Goal: Task Accomplishment & Management: Use online tool/utility

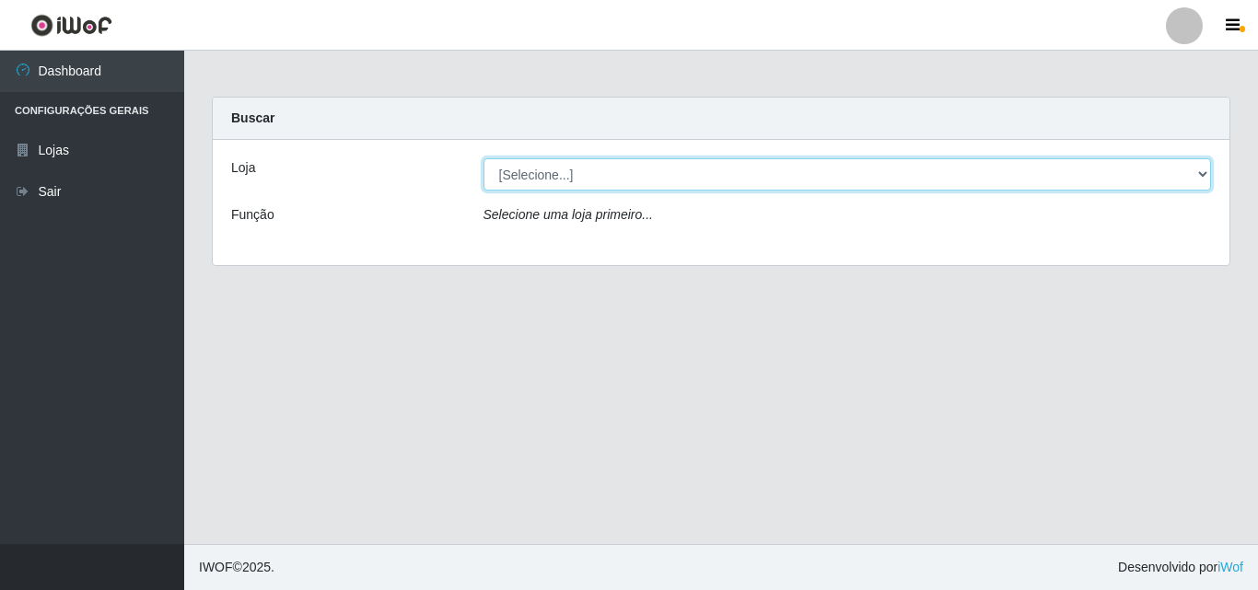
click at [628, 186] on select "[Selecione...] Extrabom - Loja 01 Centro de Distribuição" at bounding box center [848, 174] width 728 height 32
select select "435"
click at [484, 158] on select "[Selecione...] Extrabom - Loja 01 Centro de Distribuição" at bounding box center [848, 174] width 728 height 32
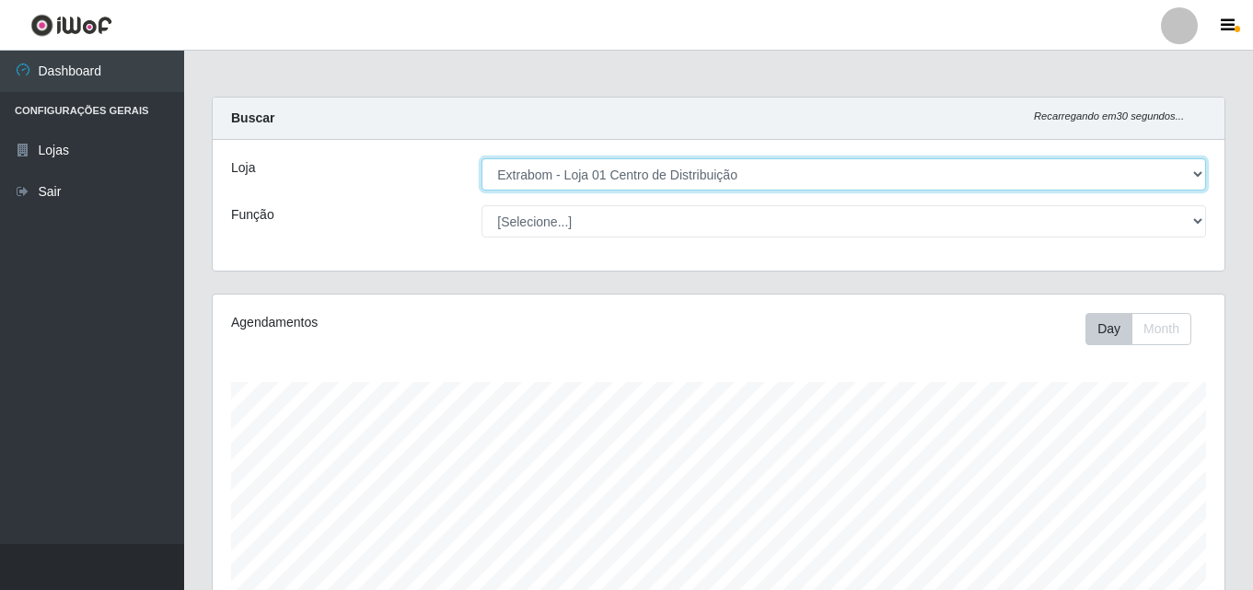
scroll to position [382, 1012]
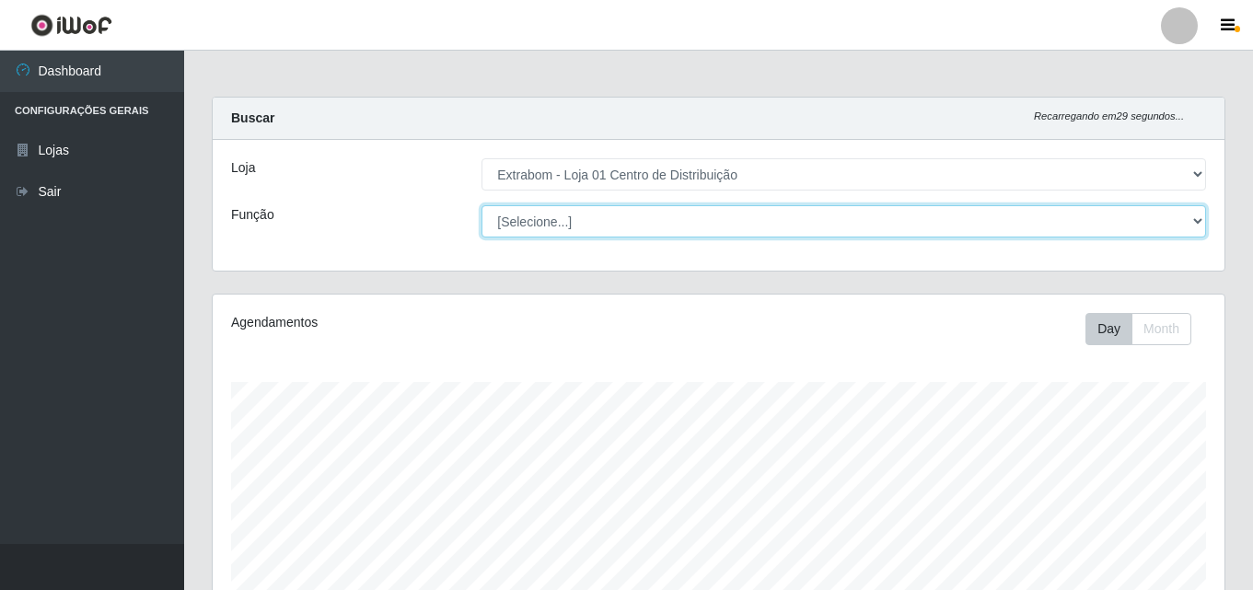
click at [842, 232] on select "[Selecione...] Carregador e Descarregador de Caminhão Carregador e Descarregado…" at bounding box center [844, 221] width 725 height 32
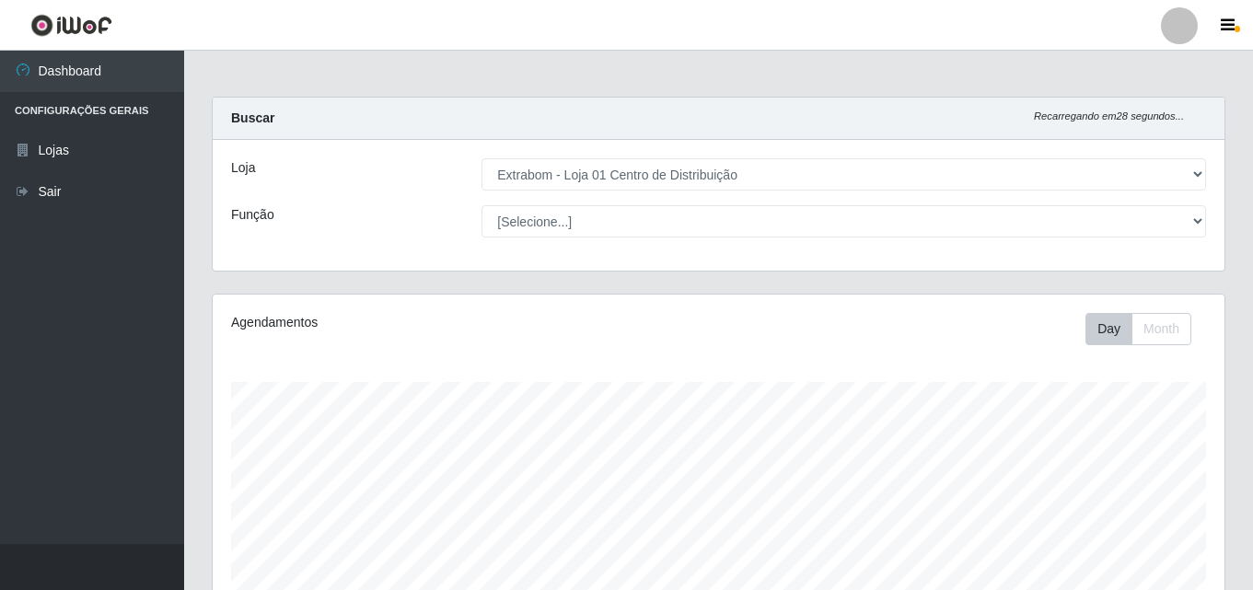
click at [408, 282] on div "Carregando... Buscar Recarregando em 28 segundos... Loja [Selecione...] Extrabo…" at bounding box center [719, 195] width 1042 height 197
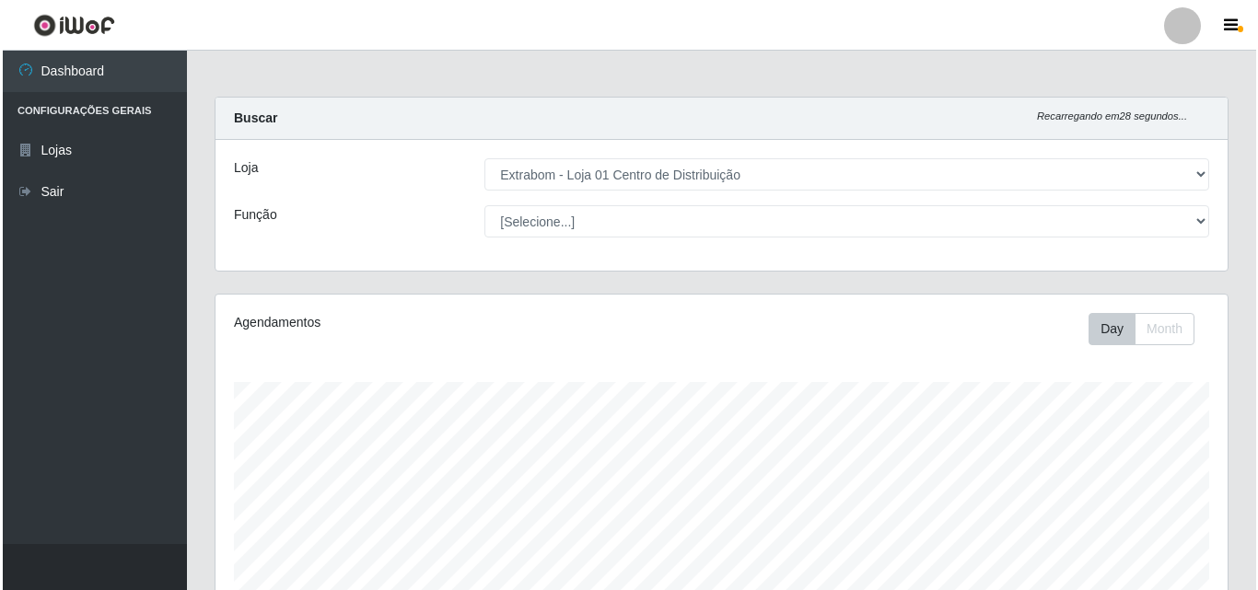
scroll to position [420, 0]
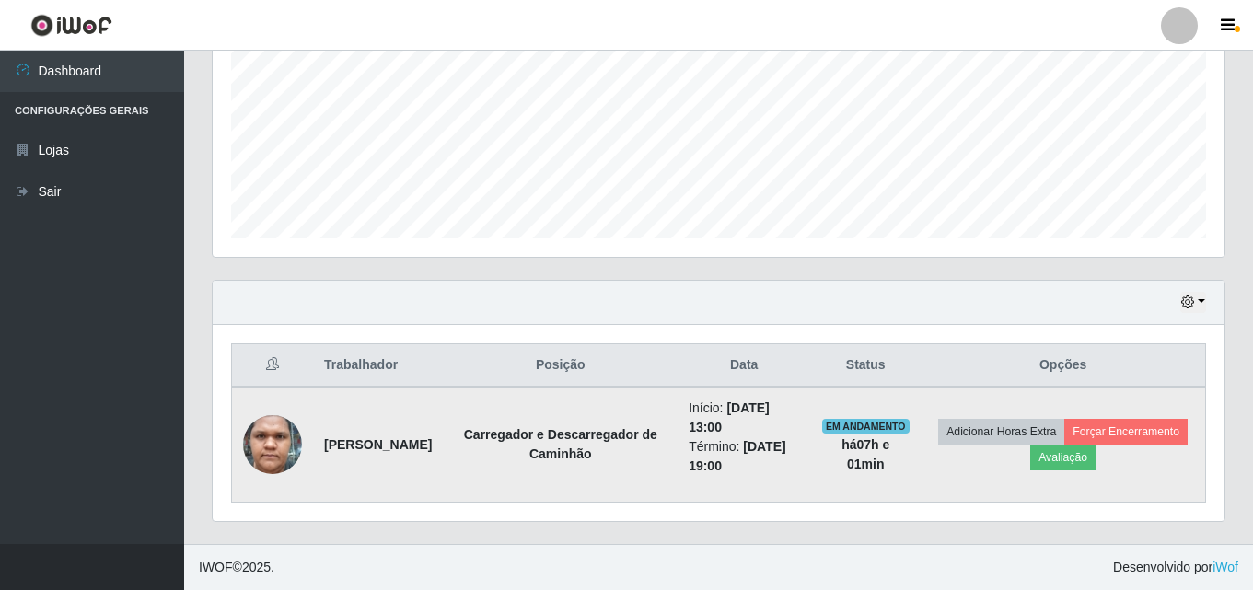
click at [760, 434] on li "Início: [DATE] 13:00" at bounding box center [744, 418] width 111 height 39
click at [1065, 445] on button "Forçar Encerramento" at bounding box center [1126, 432] width 123 height 26
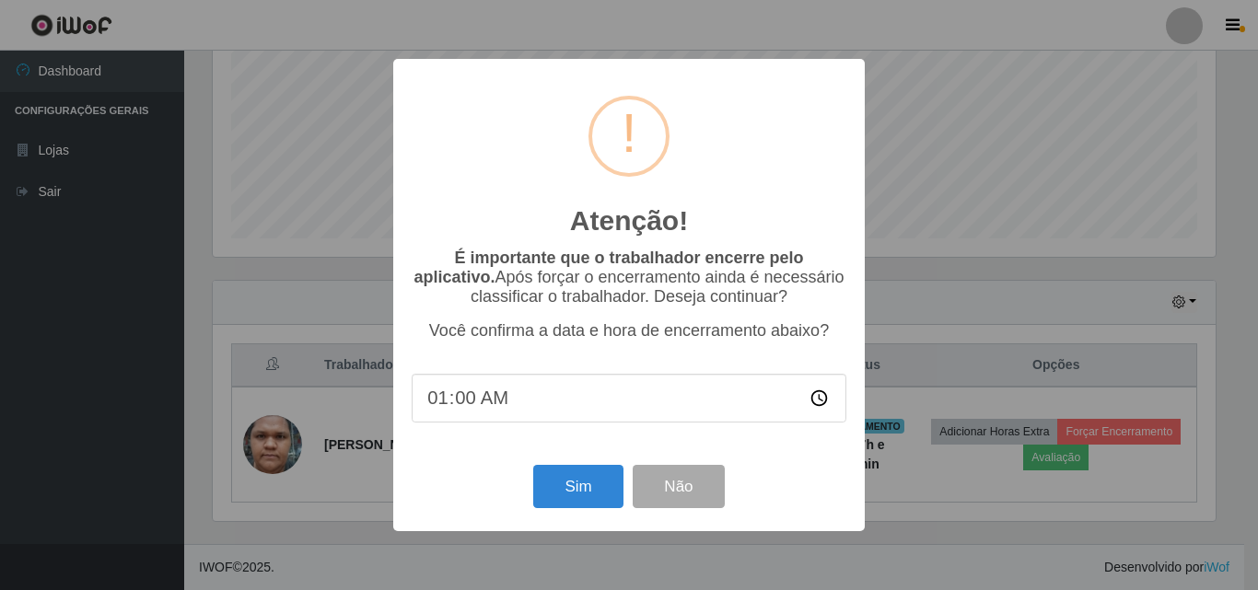
type input "18:00"
click at [445, 404] on input "time" at bounding box center [629, 398] width 435 height 49
type input "19:00"
click at [574, 496] on button "Sim" at bounding box center [577, 486] width 89 height 43
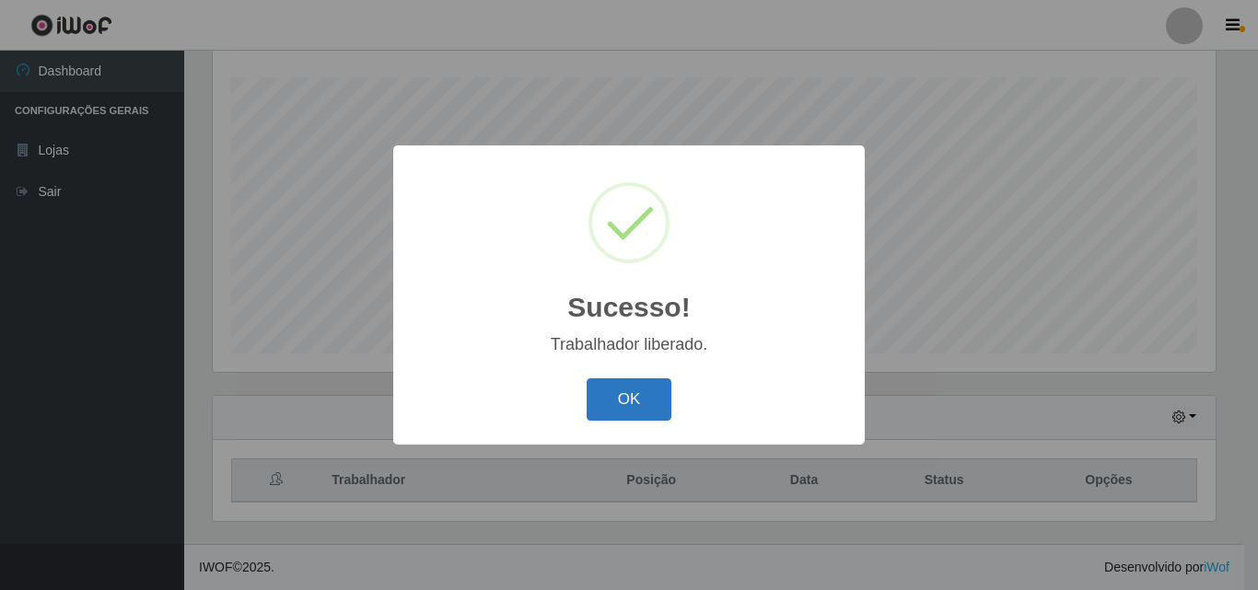
click at [640, 400] on button "OK" at bounding box center [630, 400] width 86 height 43
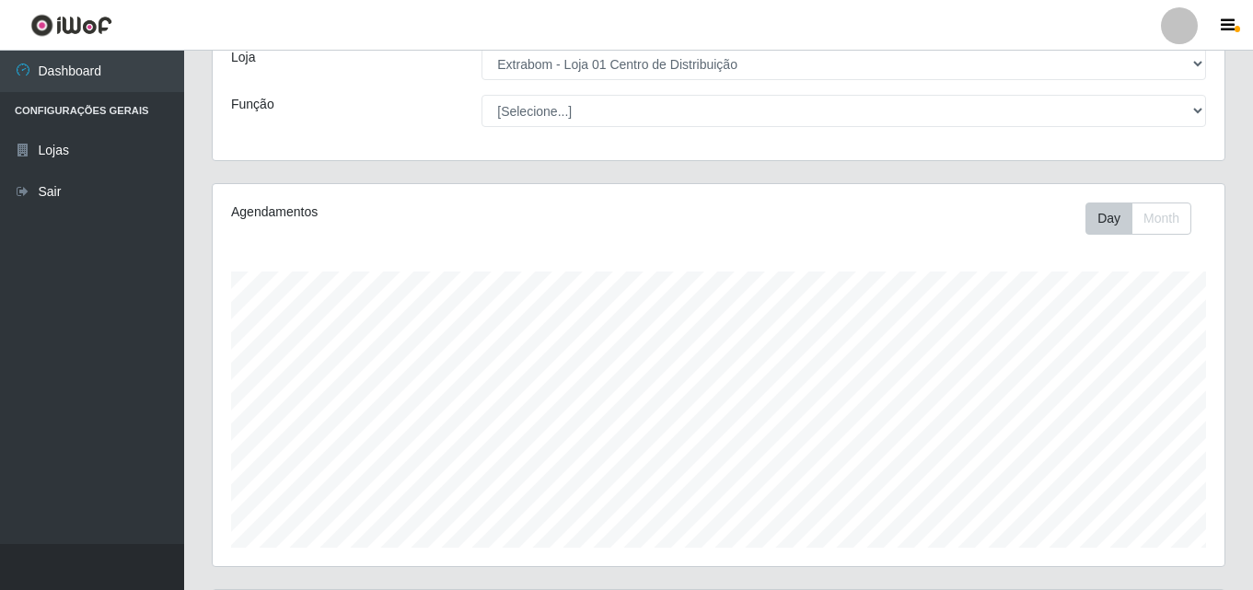
scroll to position [0, 0]
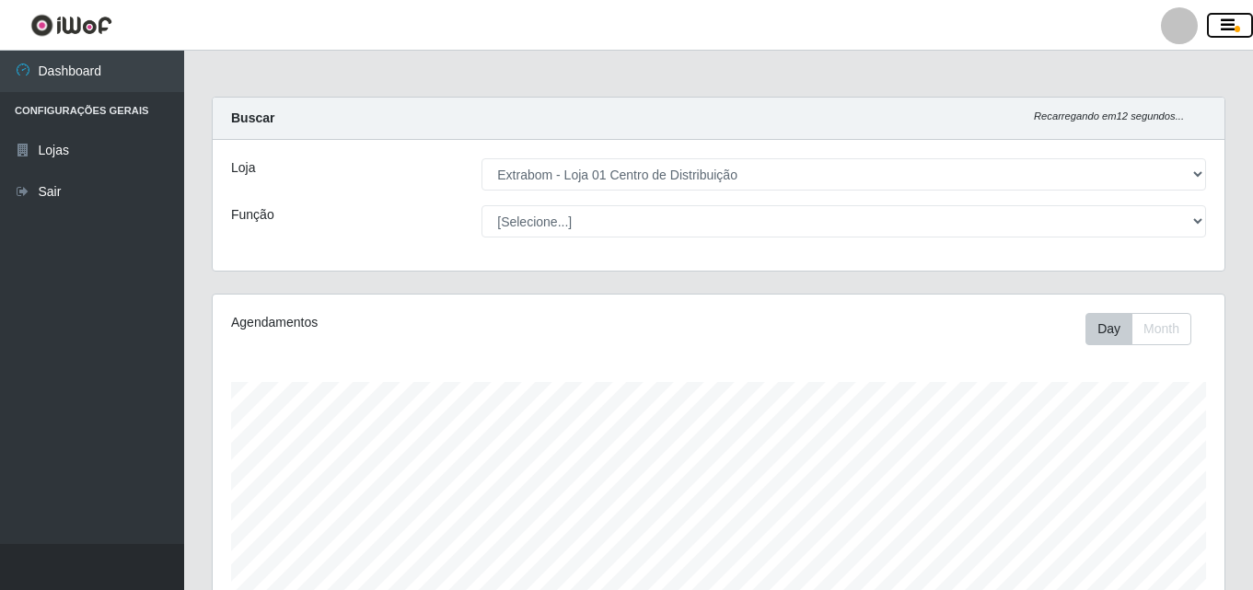
click at [1234, 18] on icon "button" at bounding box center [1228, 25] width 14 height 17
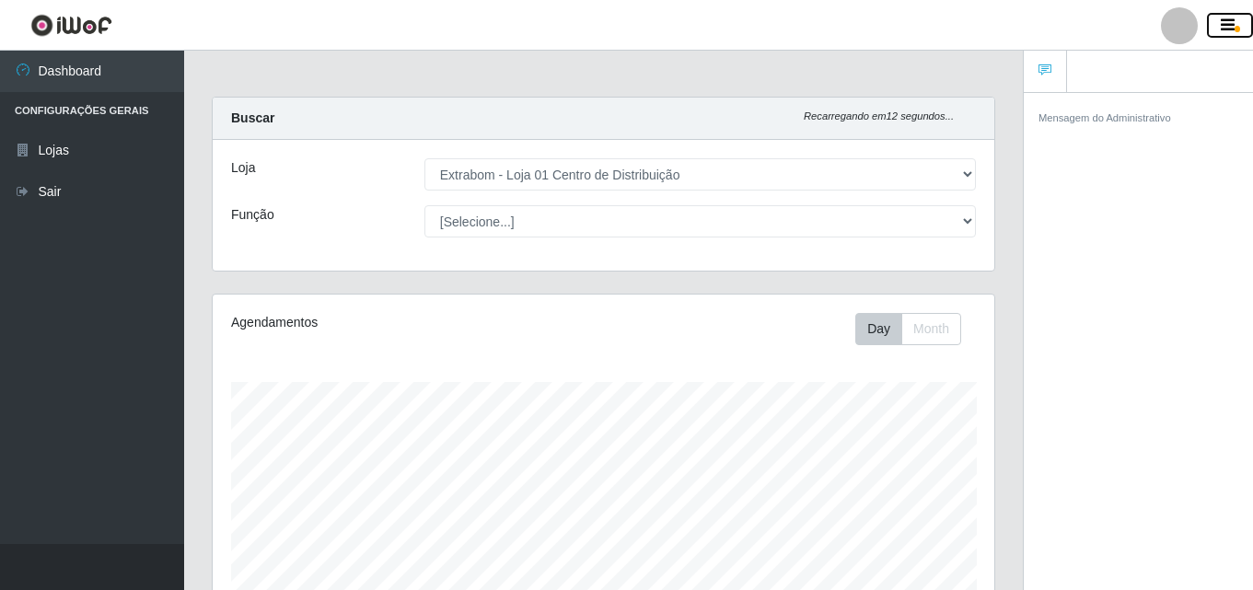
scroll to position [920581, 920180]
click at [1227, 18] on icon "button" at bounding box center [1228, 25] width 14 height 17
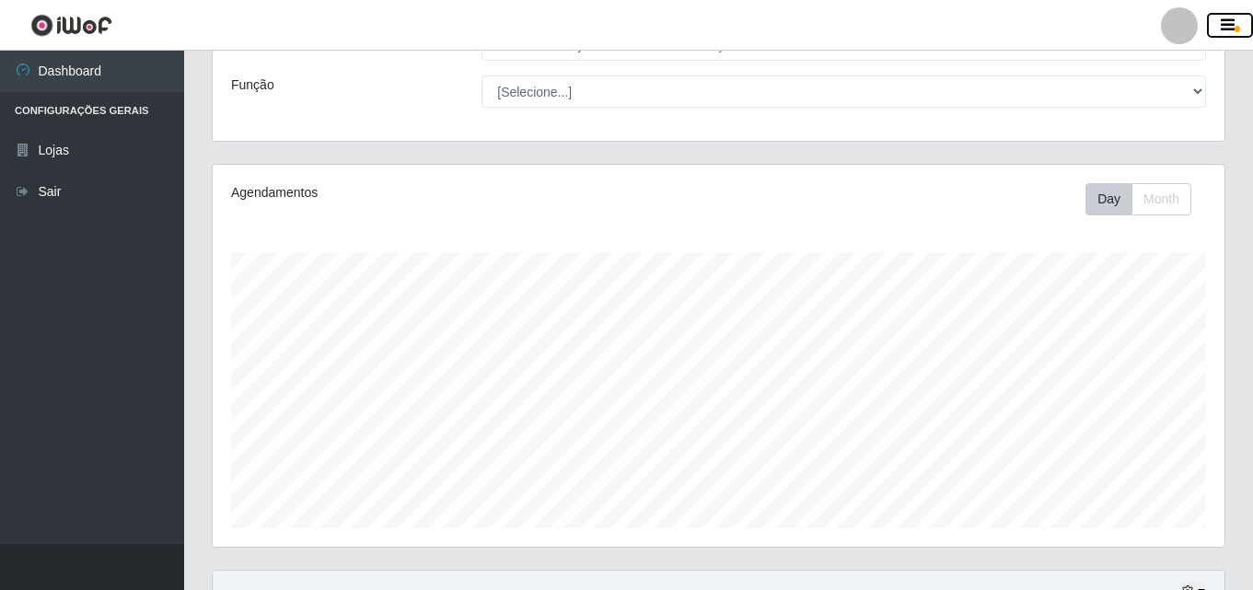
scroll to position [0, 0]
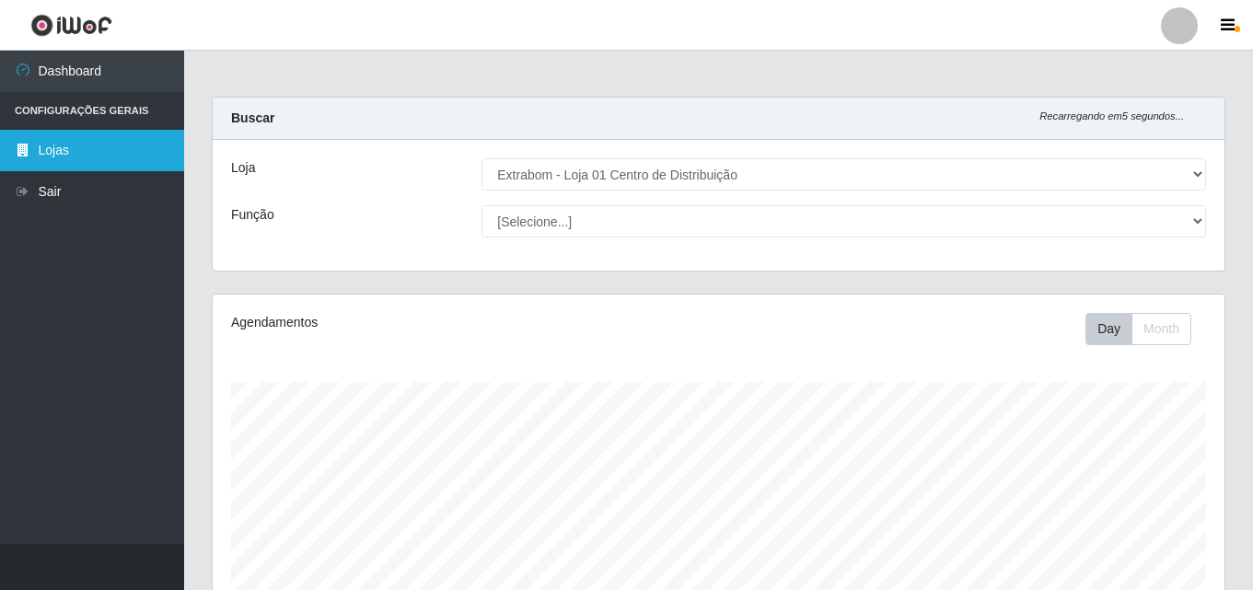
click at [87, 154] on link "Lojas" at bounding box center [92, 150] width 184 height 41
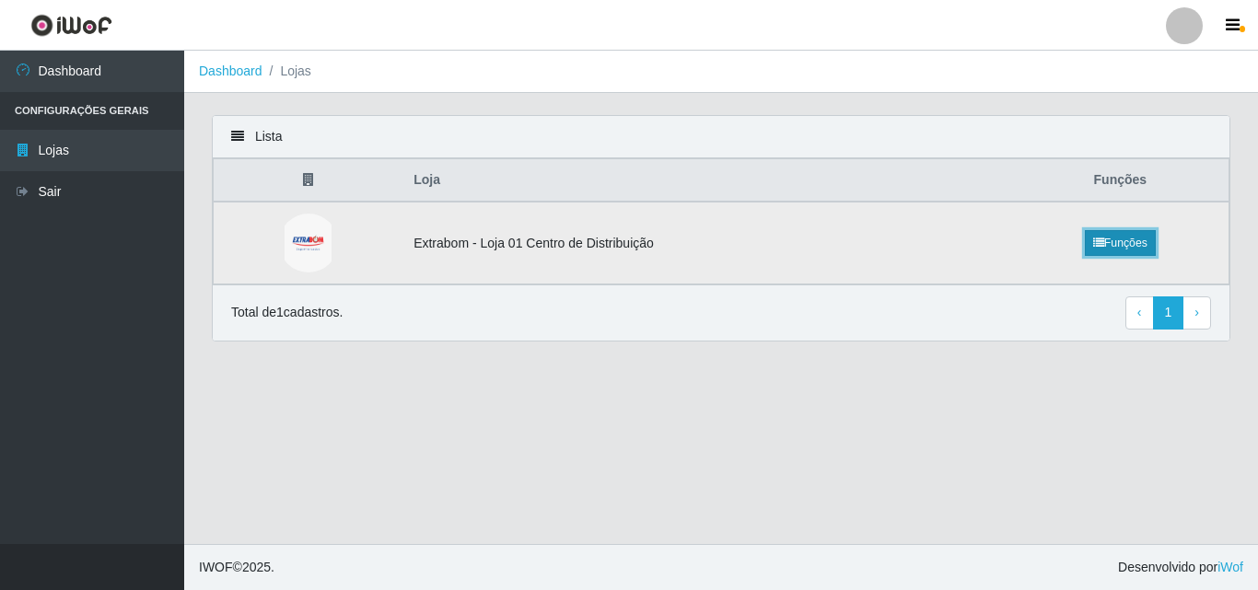
click at [1111, 249] on link "Funções" at bounding box center [1120, 243] width 71 height 26
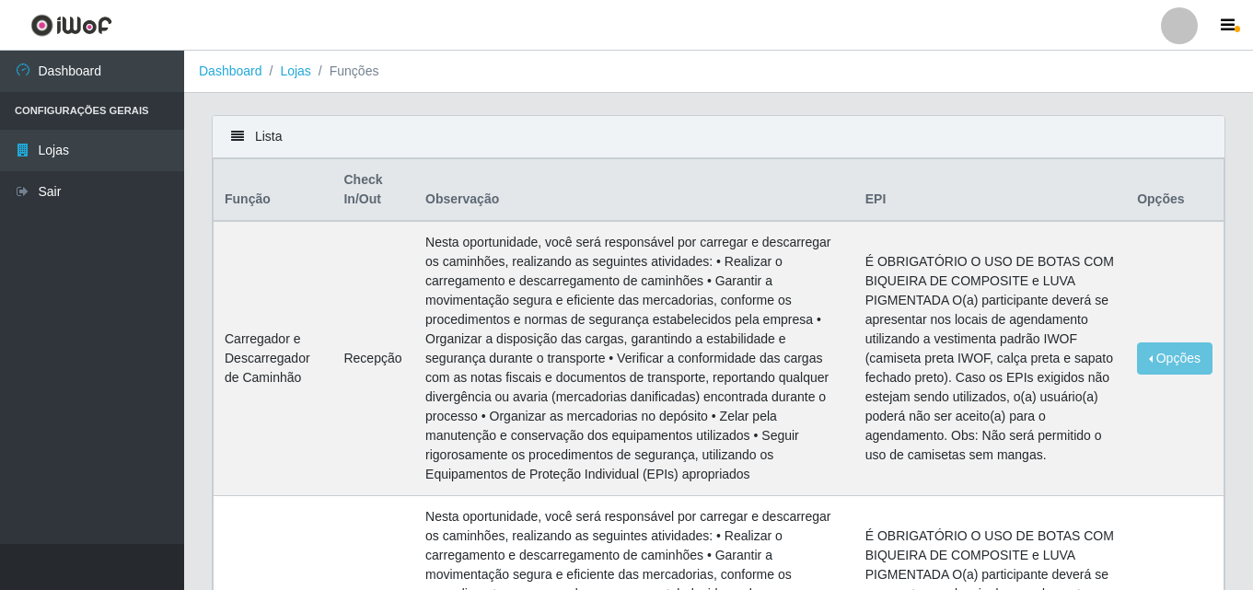
click at [1177, 28] on div at bounding box center [1179, 25] width 37 height 37
drag, startPoint x: 847, startPoint y: 128, endPoint x: 1257, endPoint y: 53, distance: 416.6
click at [884, 127] on div "Lista" at bounding box center [719, 137] width 1012 height 42
click at [1233, 23] on icon "button" at bounding box center [1228, 25] width 14 height 17
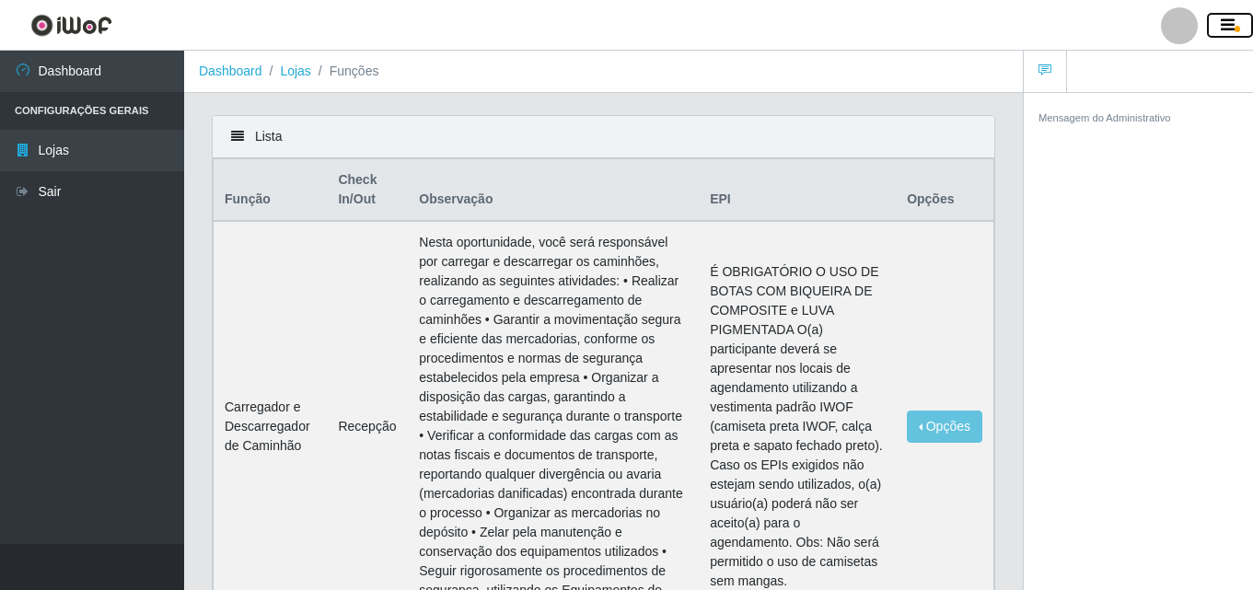
click at [1230, 24] on icon "button" at bounding box center [1228, 25] width 14 height 17
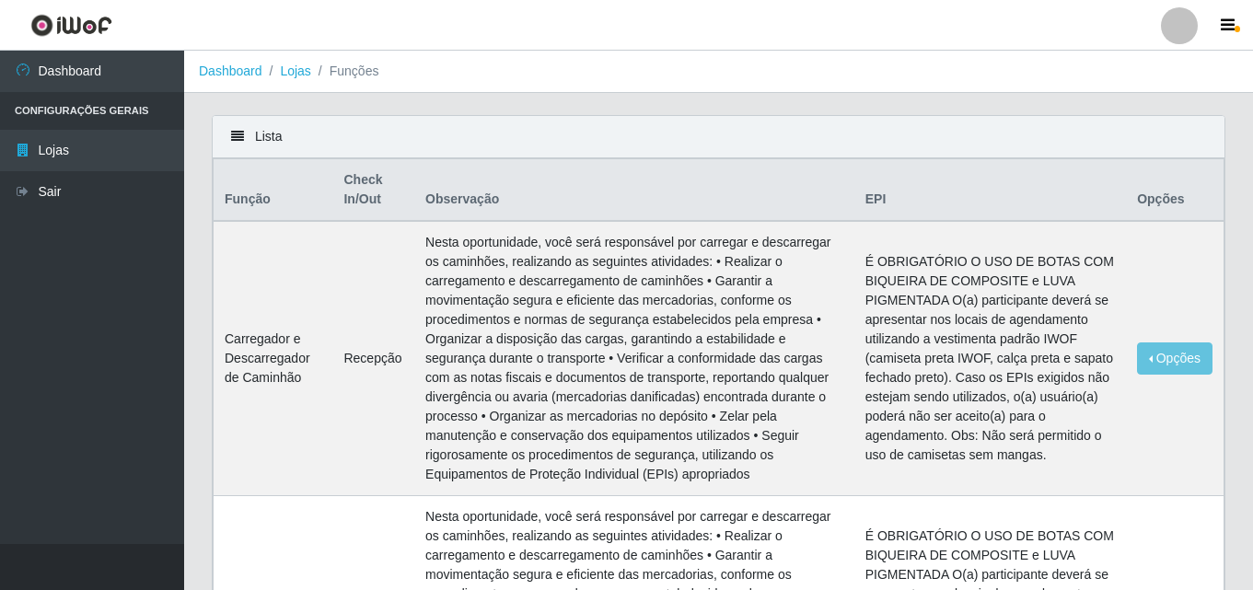
click at [98, 108] on li "Configurações Gerais" at bounding box center [92, 111] width 184 height 38
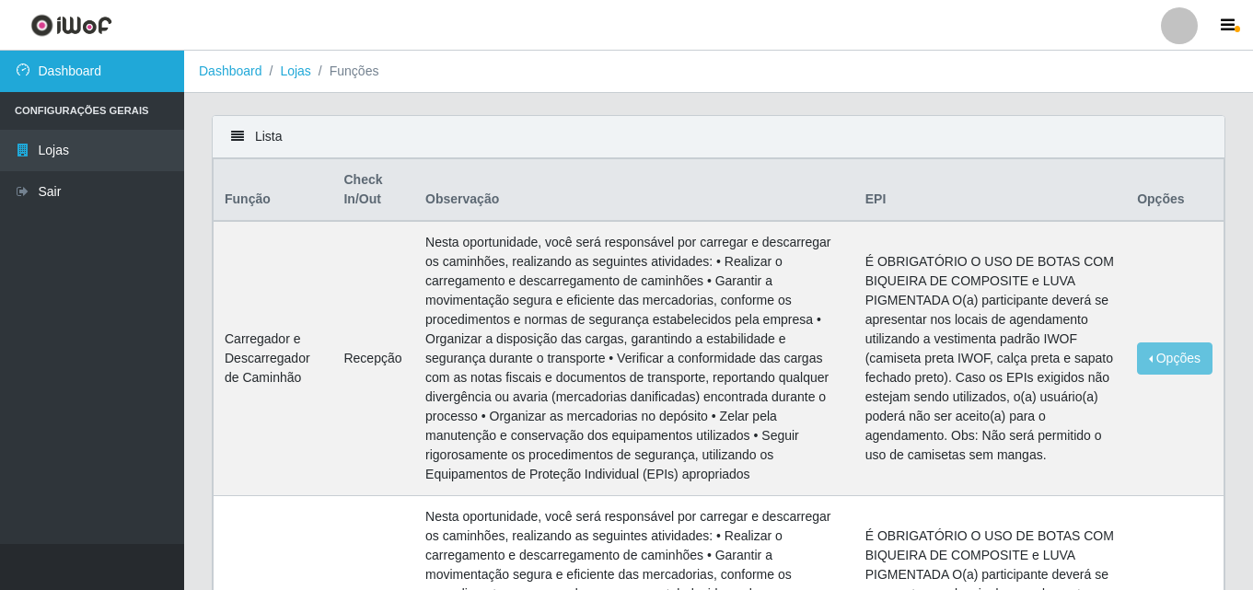
click at [81, 69] on link "Dashboard" at bounding box center [92, 71] width 184 height 41
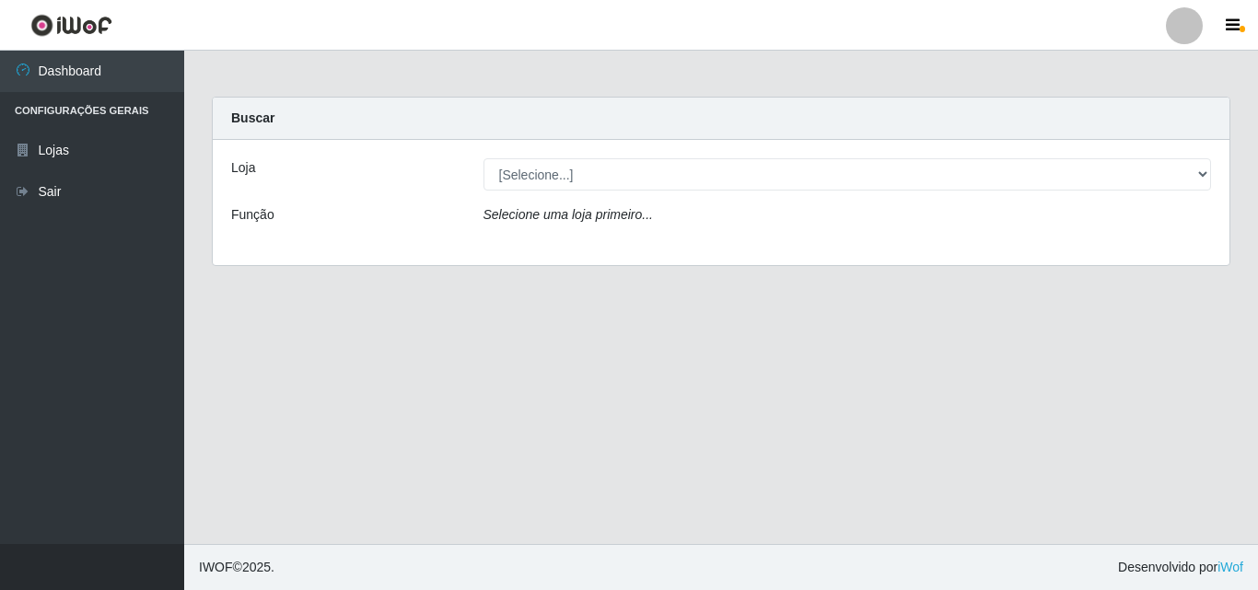
drag, startPoint x: 577, startPoint y: 191, endPoint x: 584, endPoint y: 179, distance: 14.1
click at [577, 189] on div "Loja [Selecione...] Extrabom - Loja 01 Centro de Distribuição Função Selecione …" at bounding box center [721, 202] width 1017 height 125
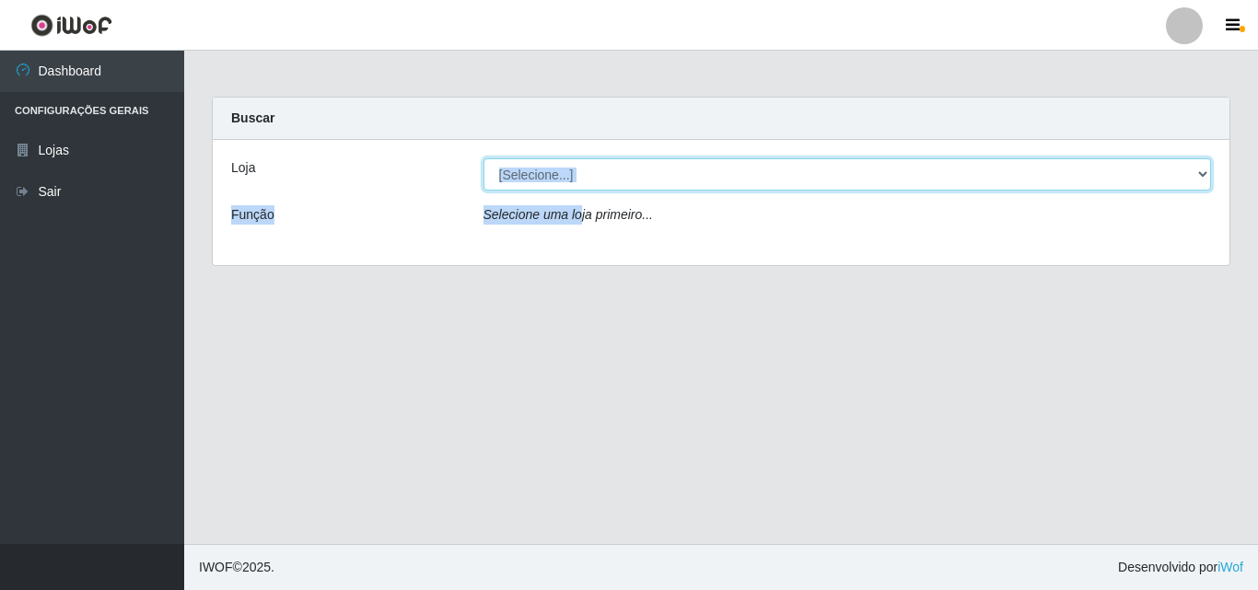
click at [619, 174] on select "[Selecione...] Extrabom - Loja 01 Centro de Distribuição" at bounding box center [848, 174] width 728 height 32
select select "435"
click at [484, 158] on select "[Selecione...] Extrabom - Loja 01 Centro de Distribuição" at bounding box center [848, 174] width 728 height 32
